Goal: Find specific page/section: Find specific page/section

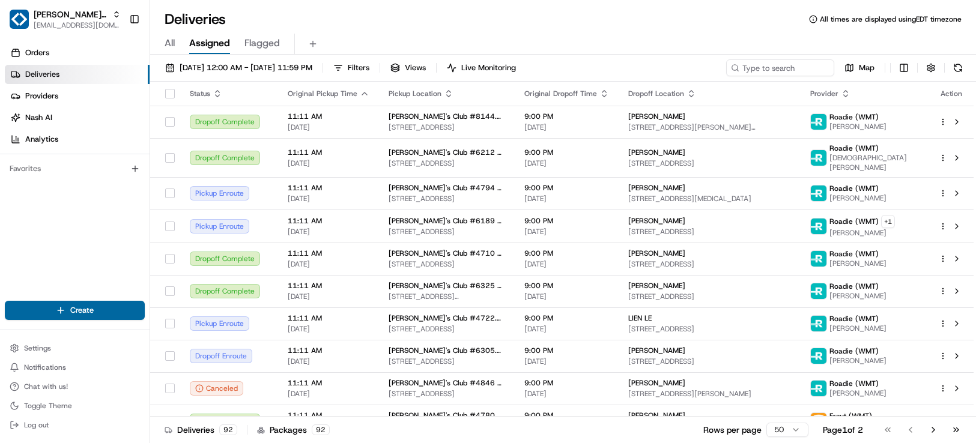
drag, startPoint x: 55, startPoint y: 22, endPoint x: 121, endPoint y: 73, distance: 83.9
click at [55, 22] on span "[EMAIL_ADDRESS][DOMAIN_NAME]" at bounding box center [77, 25] width 87 height 10
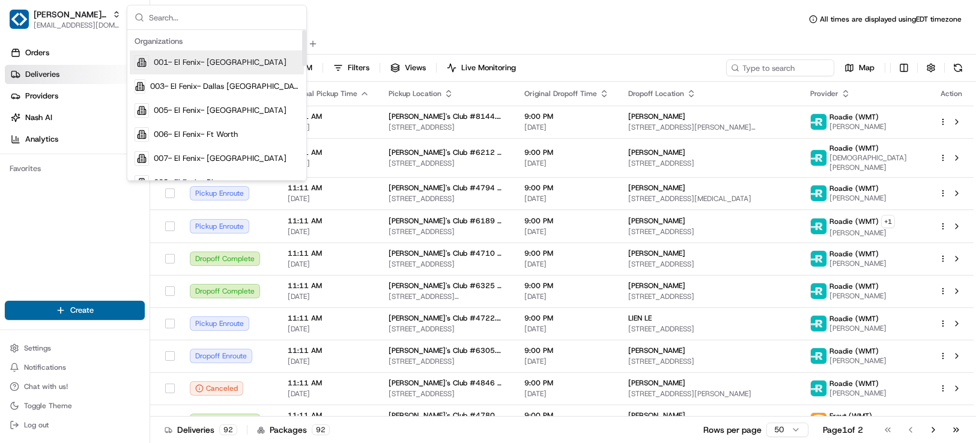
click at [205, 15] on input "text" at bounding box center [224, 17] width 150 height 24
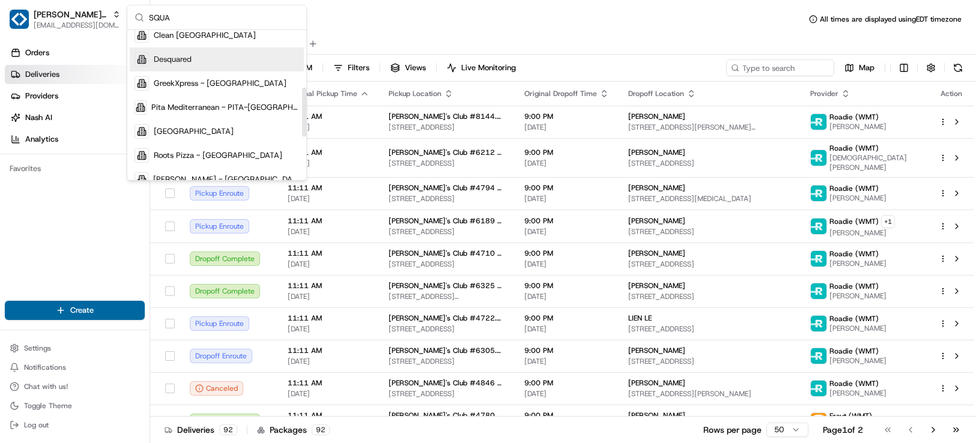
scroll to position [180, 0]
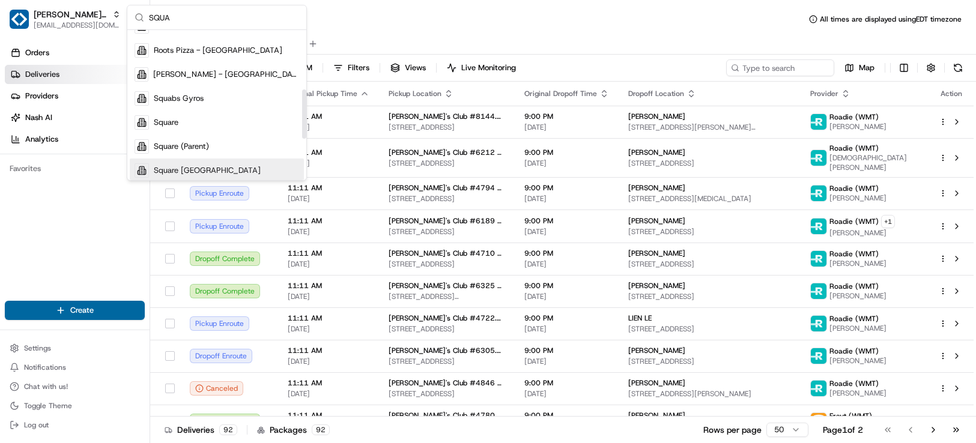
type input "SQUA"
click at [192, 163] on div "Square [GEOGRAPHIC_DATA]" at bounding box center [217, 171] width 174 height 24
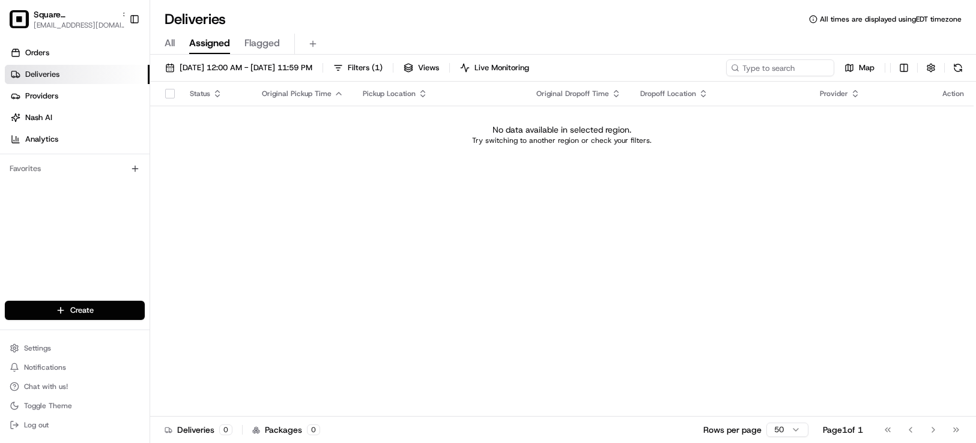
click at [170, 43] on span "All" at bounding box center [170, 43] width 10 height 14
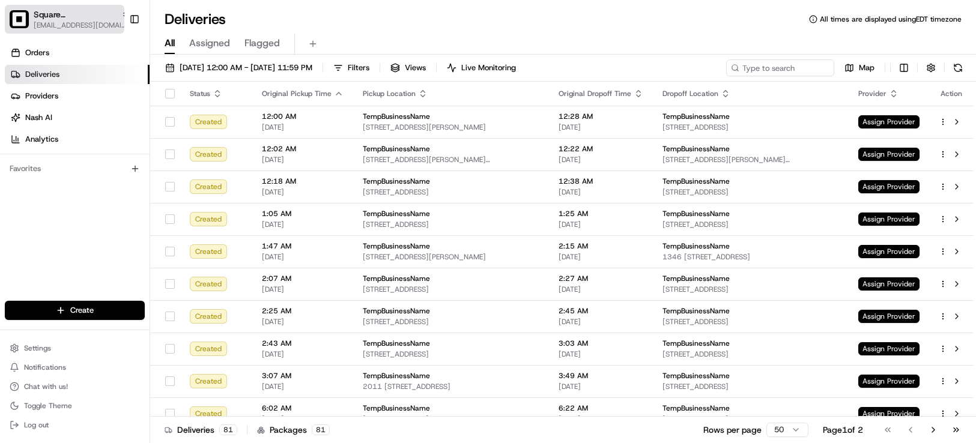
click at [64, 23] on span "[EMAIL_ADDRESS][DOMAIN_NAME]" at bounding box center [82, 25] width 96 height 10
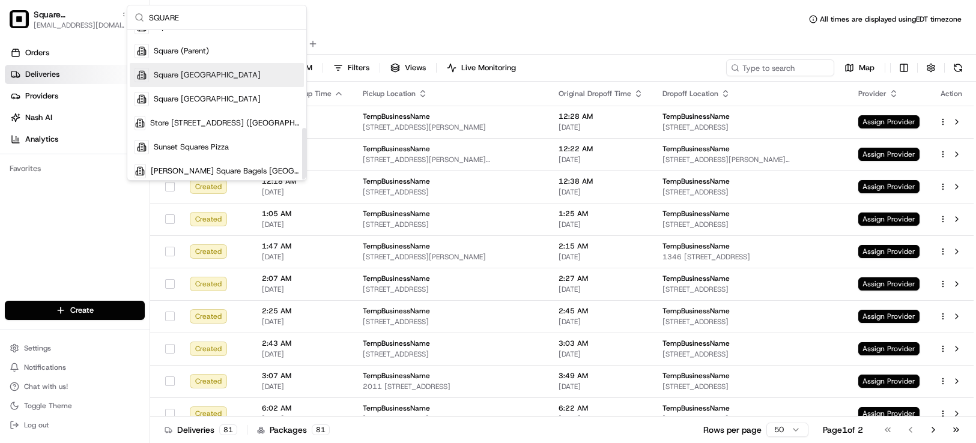
scroll to position [281, 0]
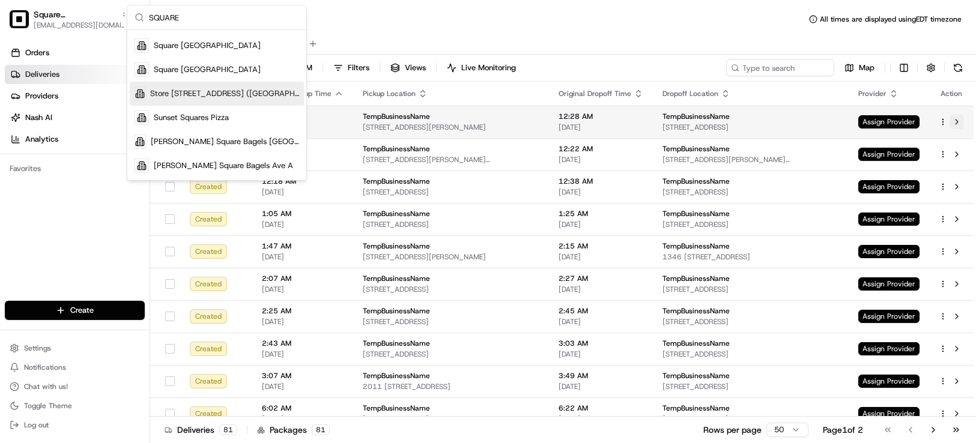
type input "SQUARE"
